Goal: Task Accomplishment & Management: Use online tool/utility

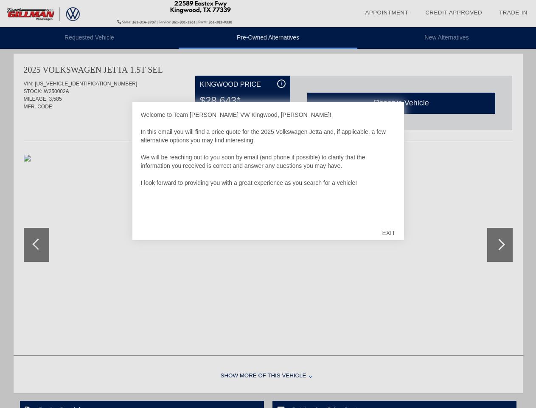
click at [387, 13] on link "Appointment" at bounding box center [386, 12] width 43 height 6
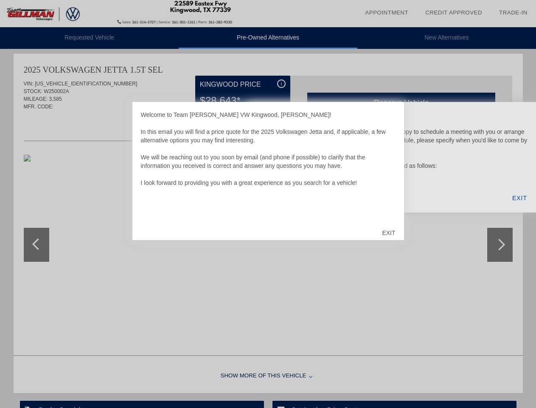
click at [388, 233] on div "EXIT" at bounding box center [389, 232] width 30 height 25
